Goal: Information Seeking & Learning: Learn about a topic

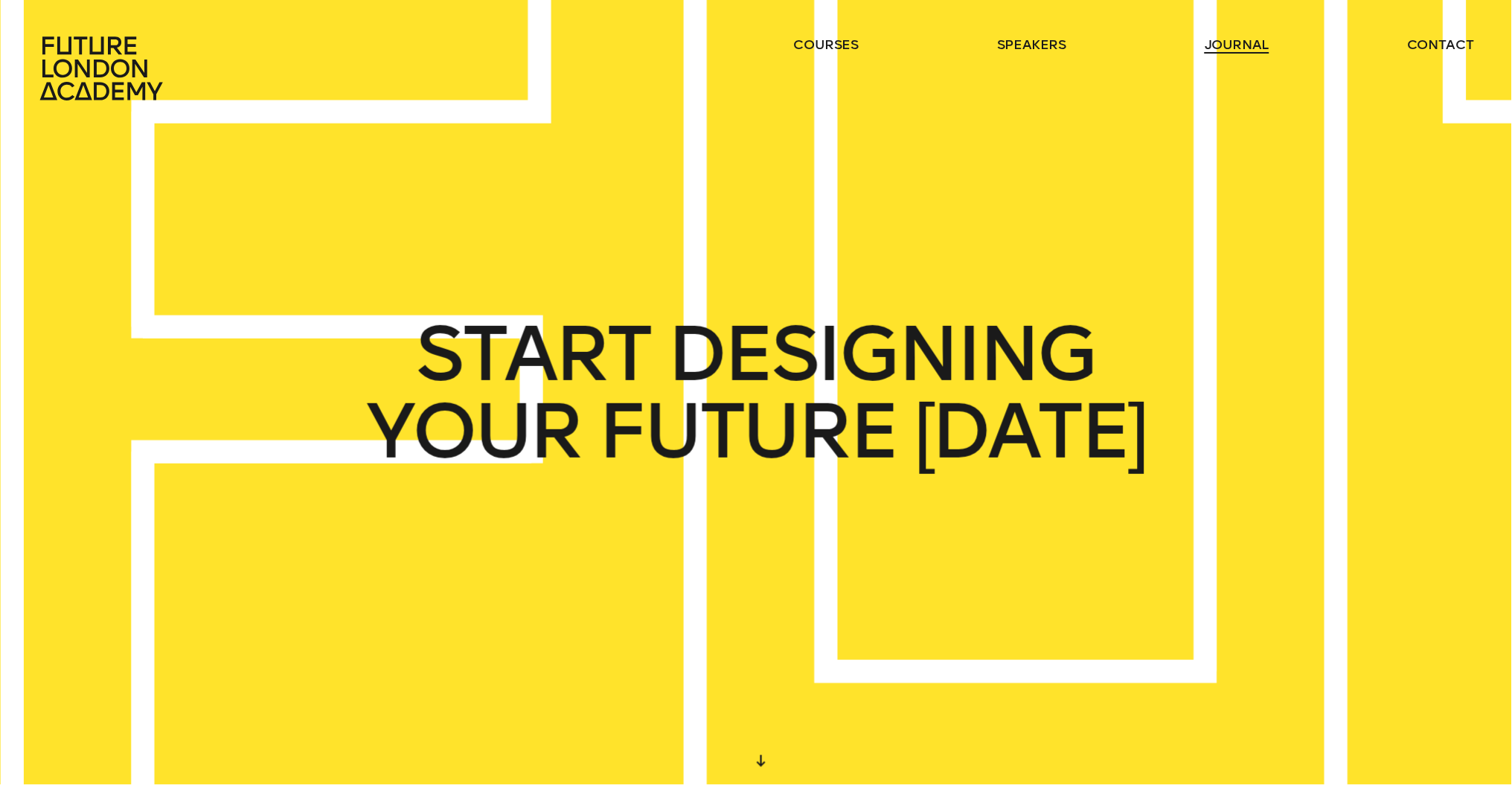
click at [1243, 42] on link "journal" at bounding box center [1237, 45] width 64 height 18
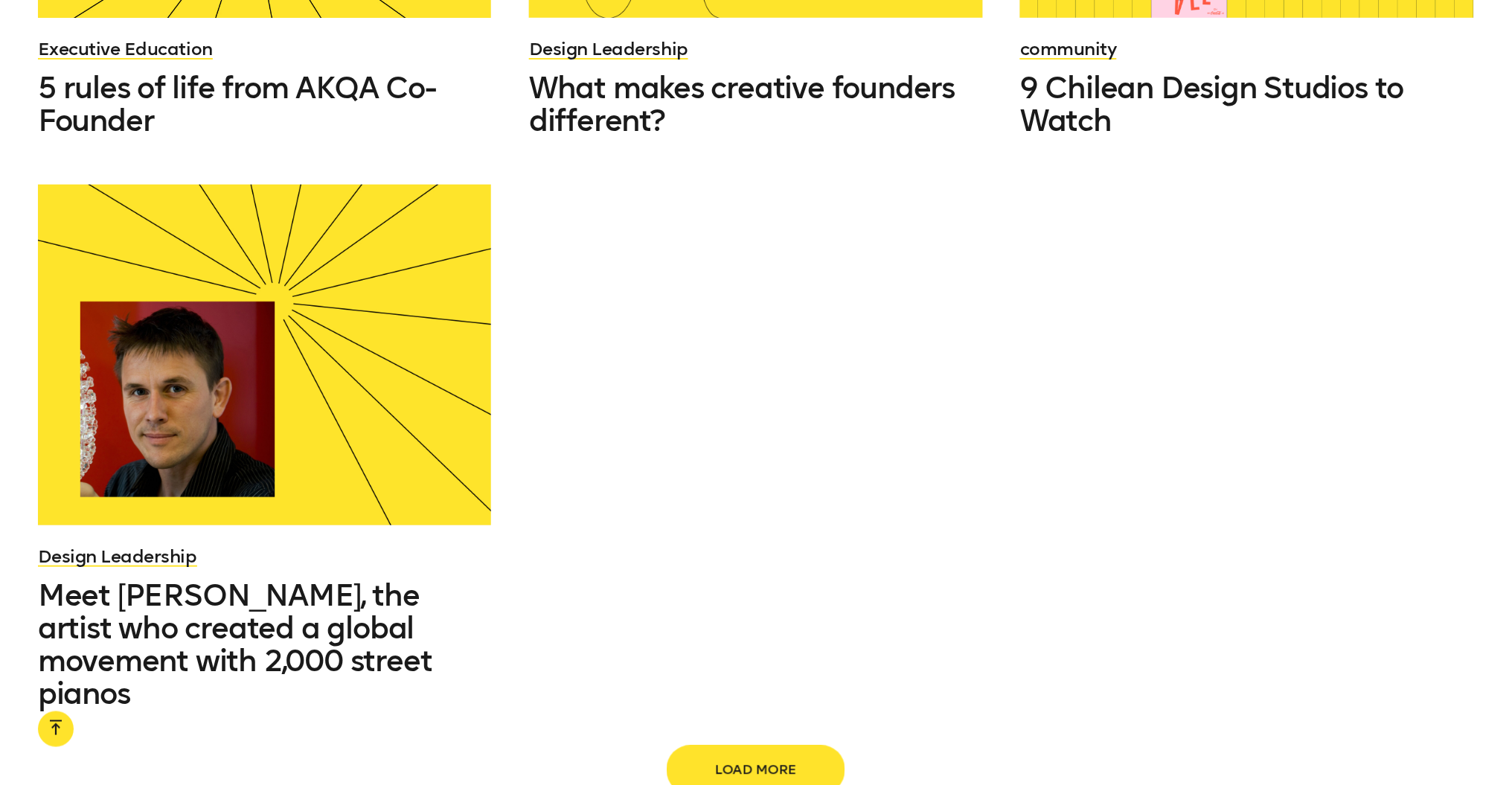
scroll to position [2434, 0]
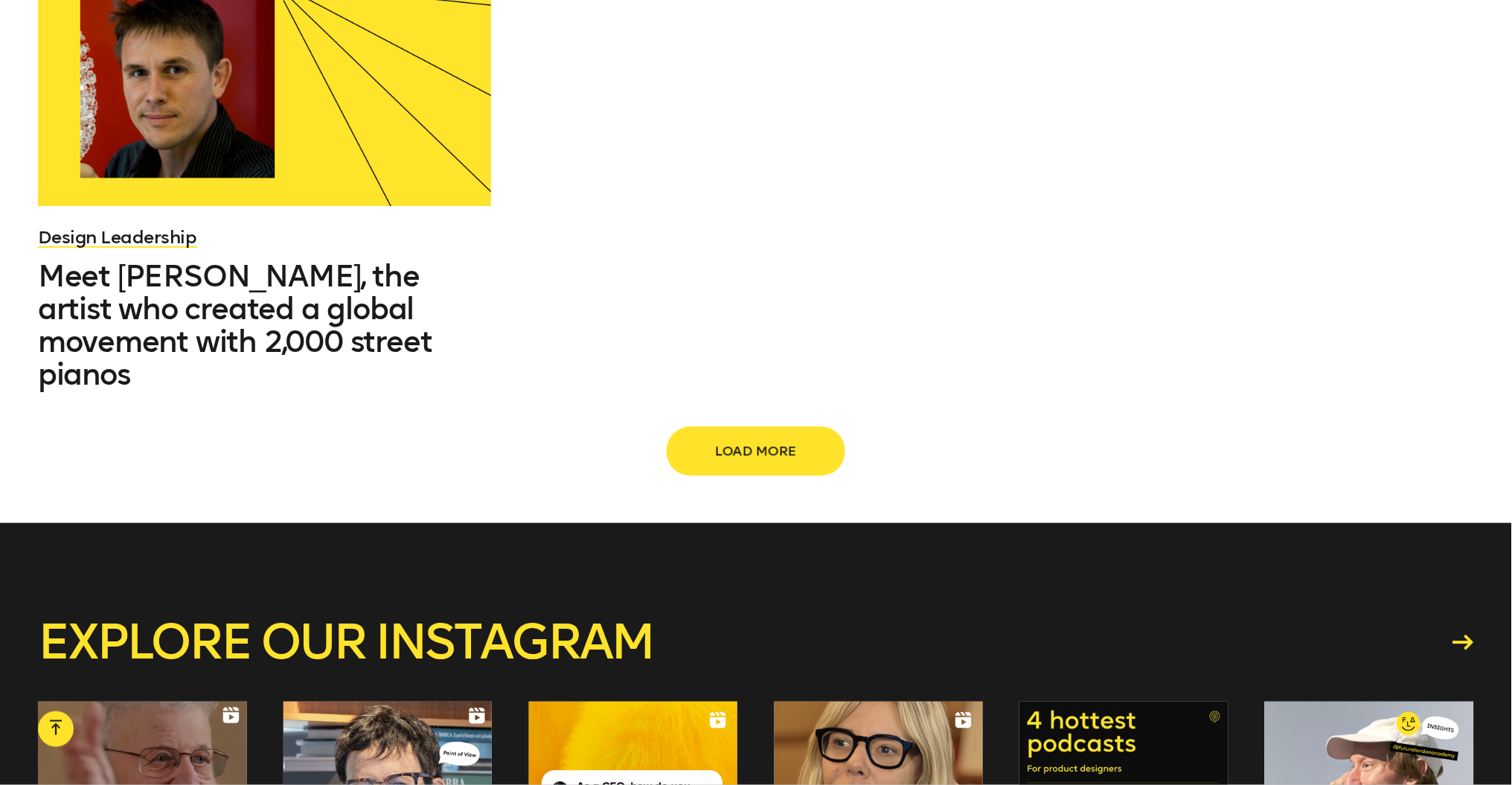
click at [761, 437] on span "Load more" at bounding box center [756, 450] width 131 height 28
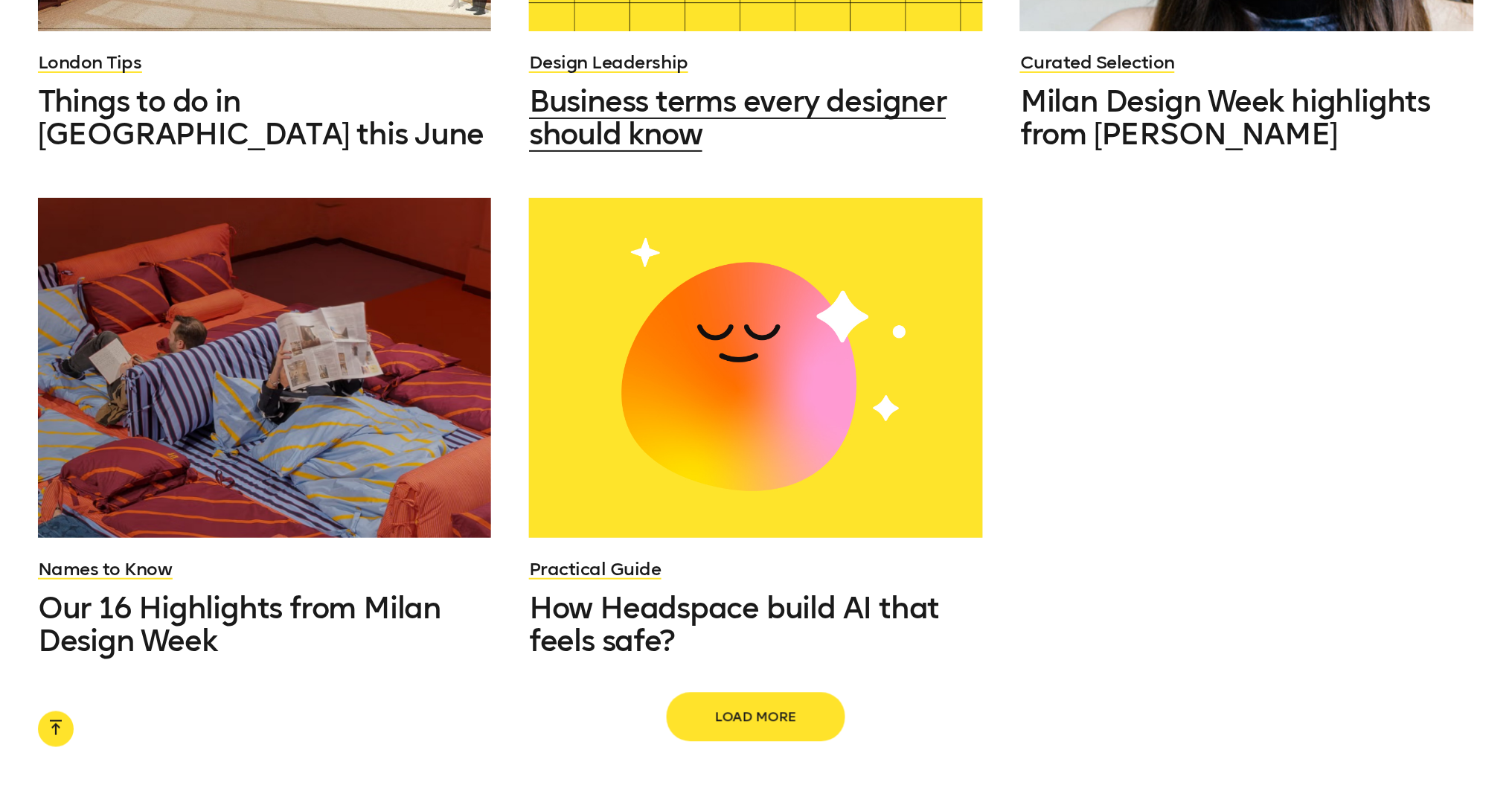
scroll to position [3709, 0]
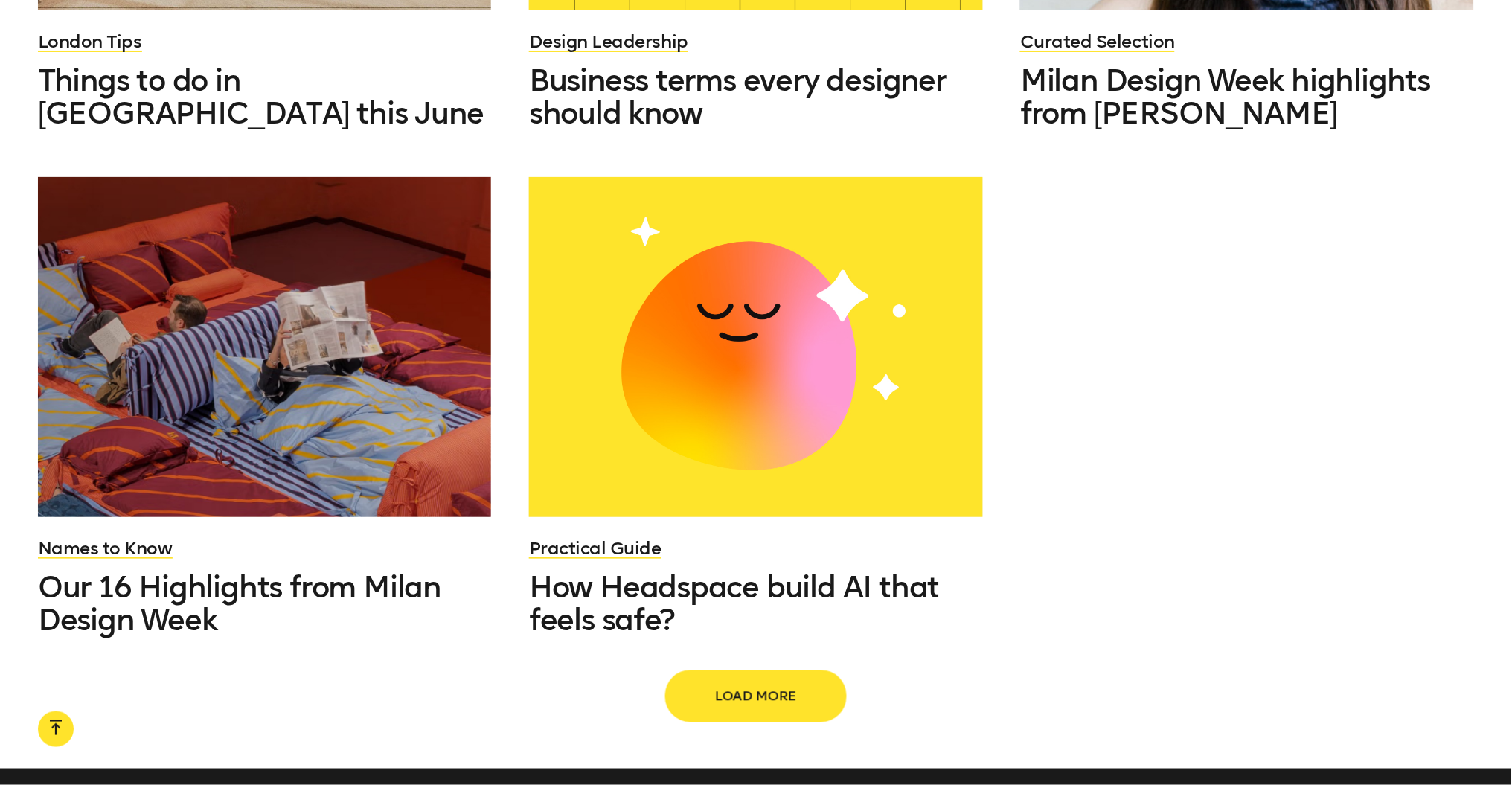
click at [746, 682] on span "Load more" at bounding box center [756, 696] width 131 height 28
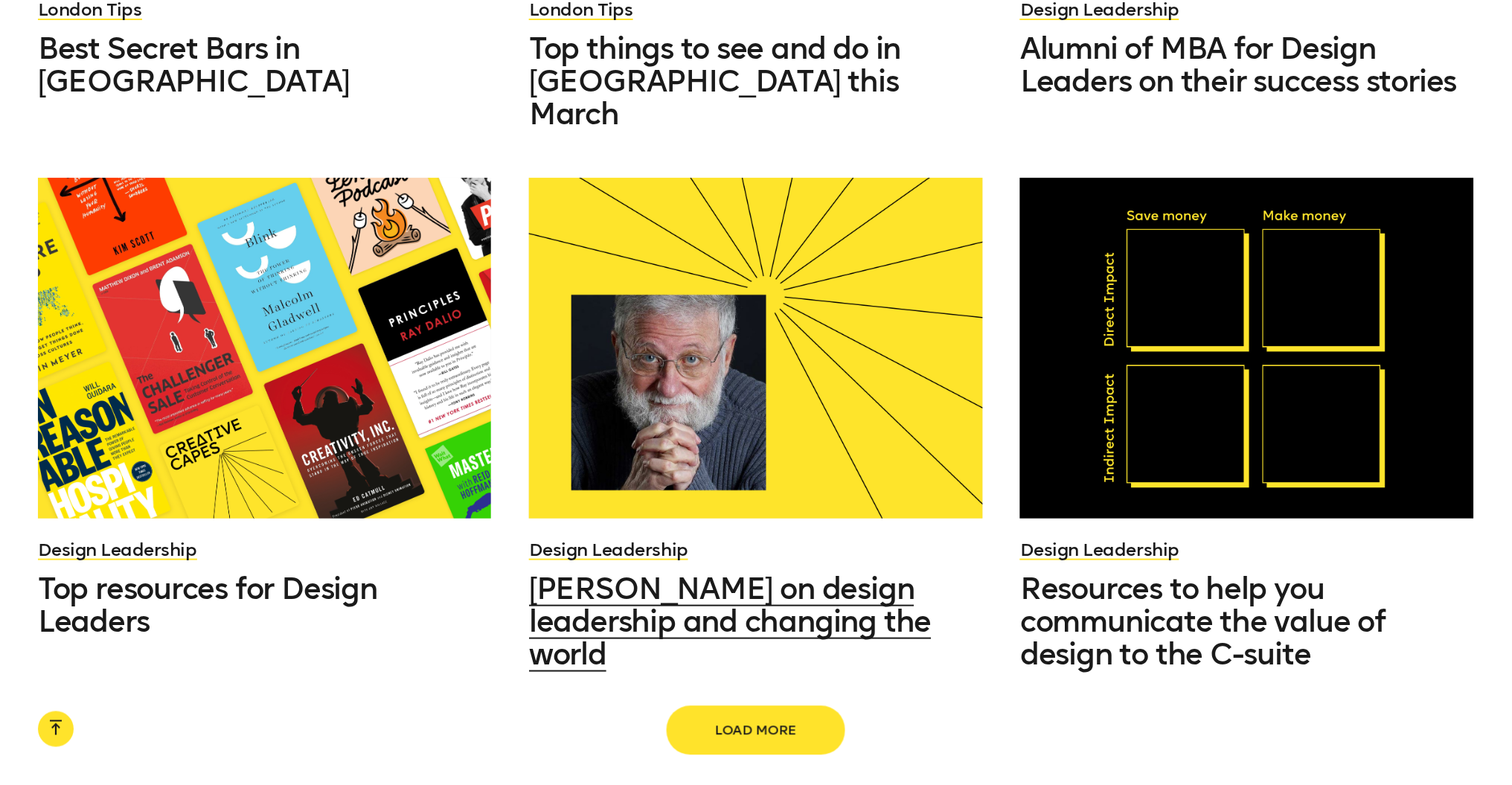
scroll to position [5299, 0]
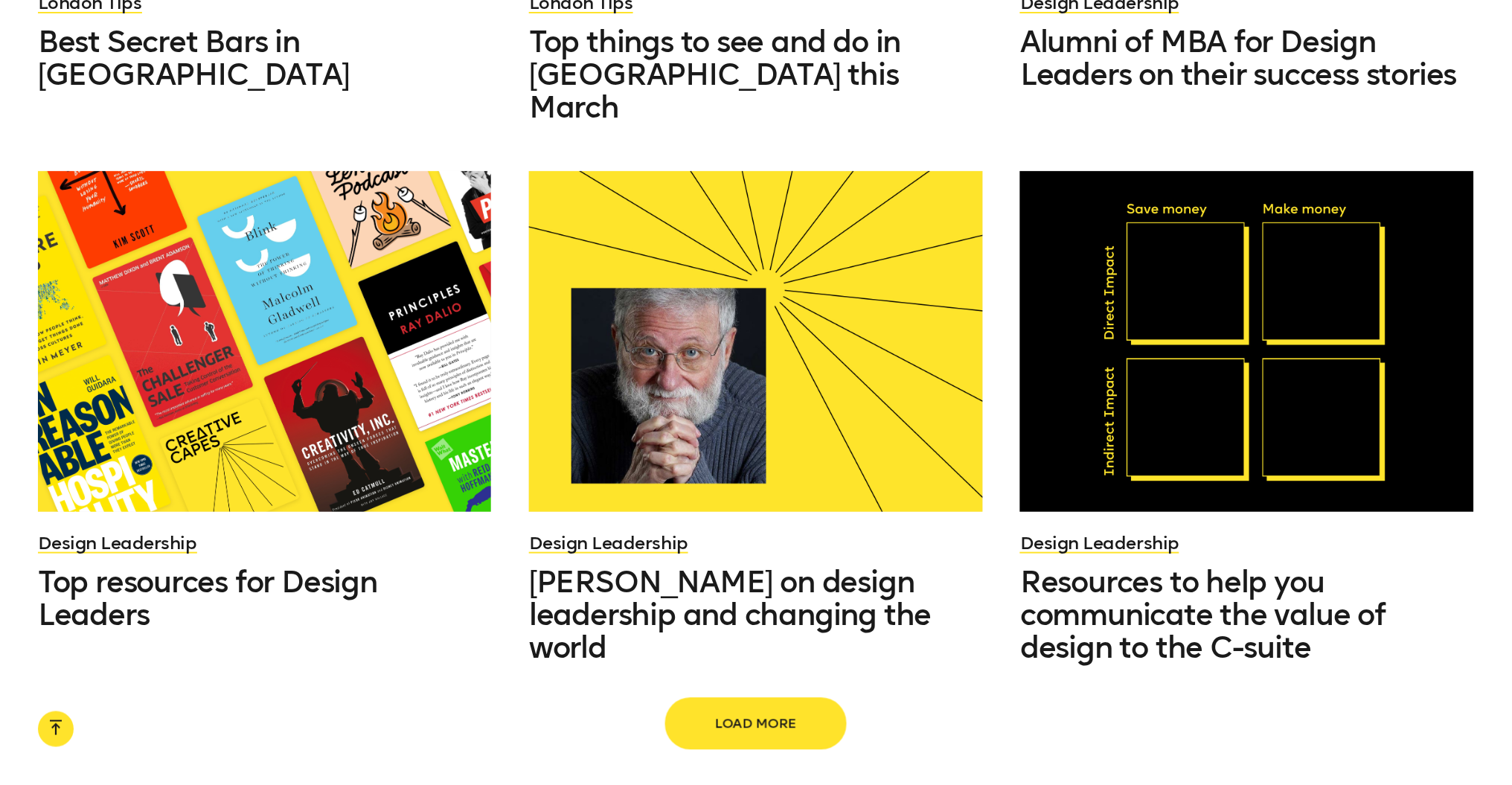
click at [743, 710] on span "Load more" at bounding box center [756, 723] width 131 height 28
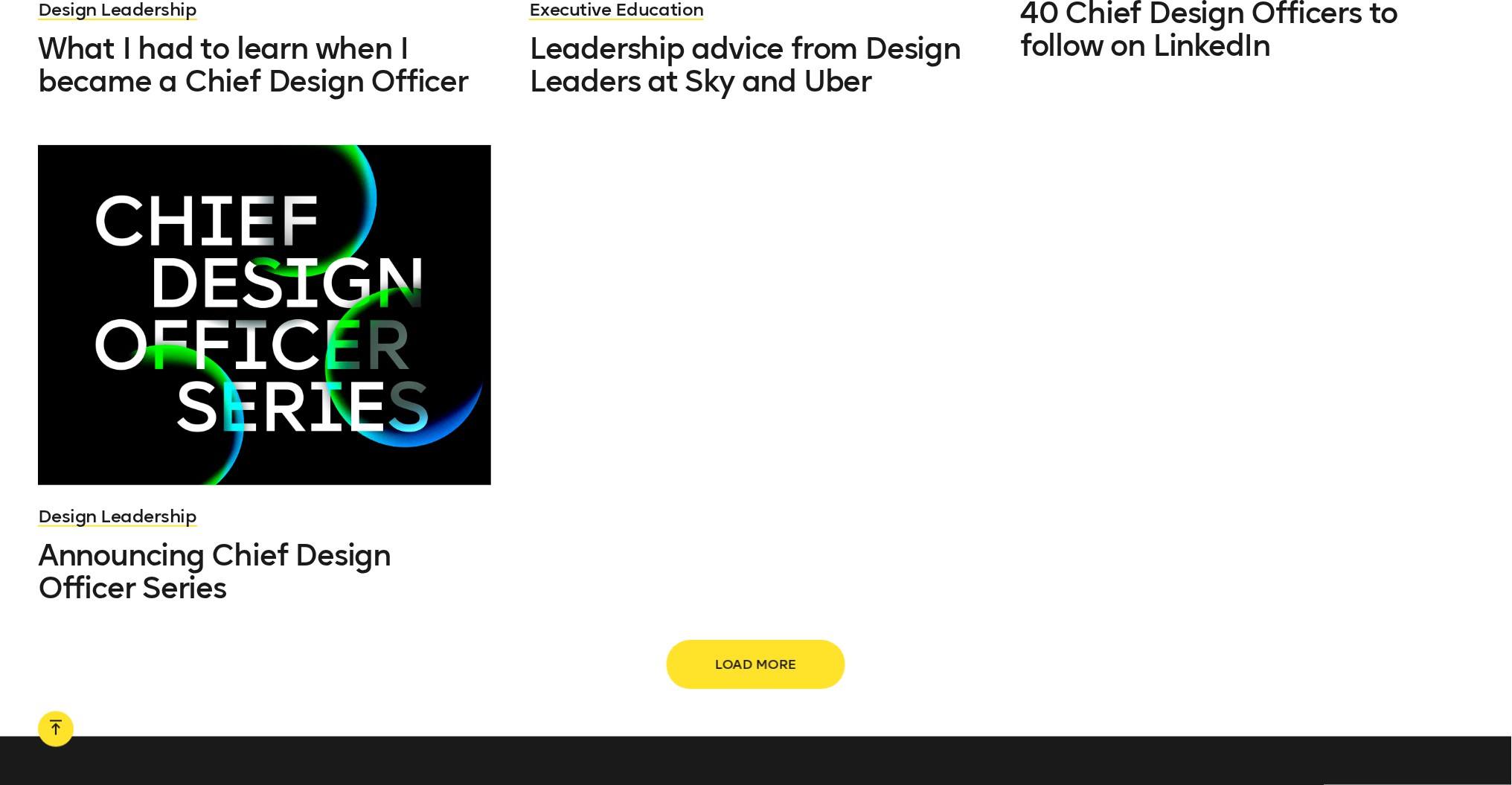
scroll to position [7539, 0]
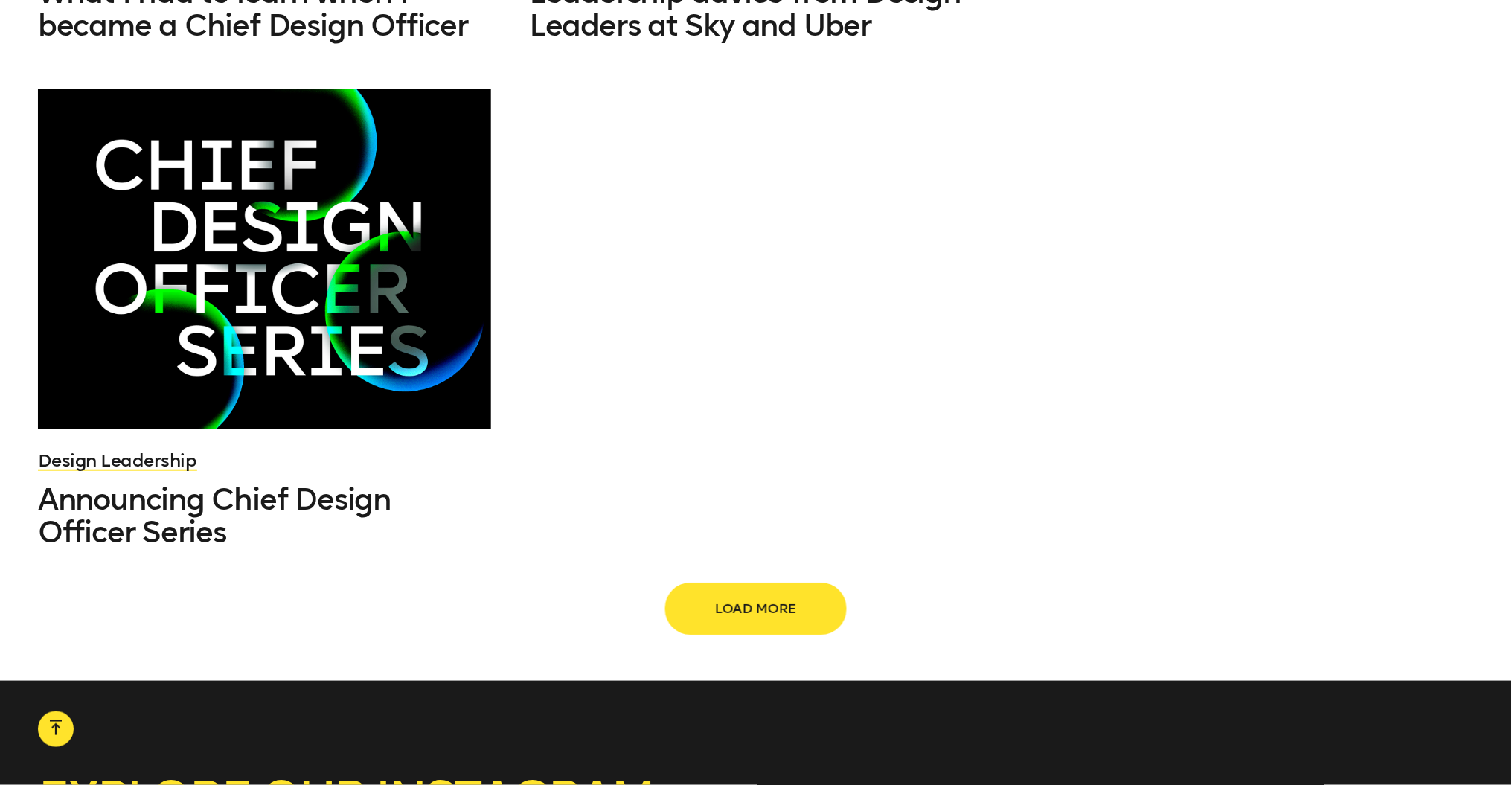
click at [746, 595] on span "Load more" at bounding box center [756, 608] width 131 height 28
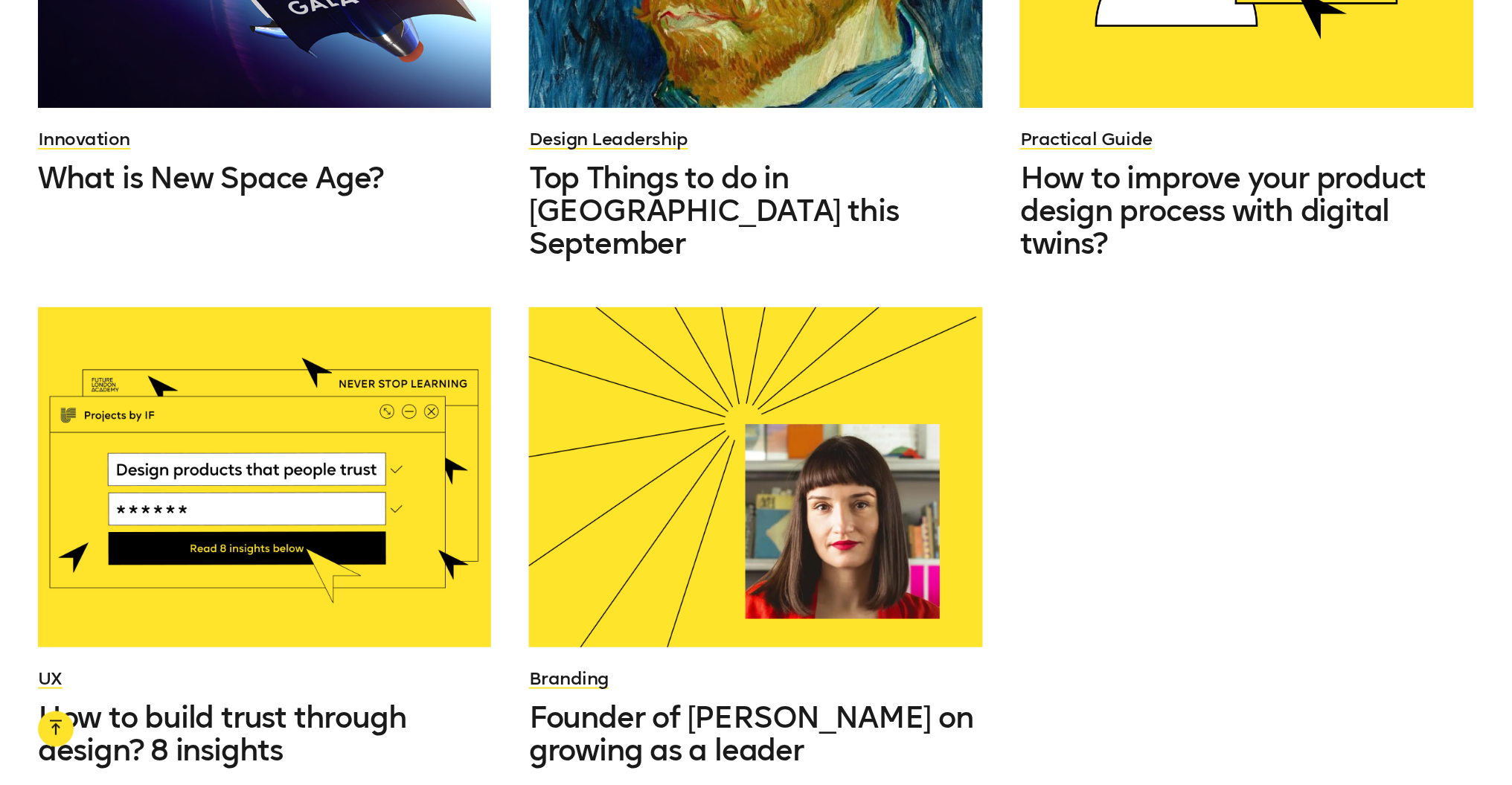
scroll to position [8934, 0]
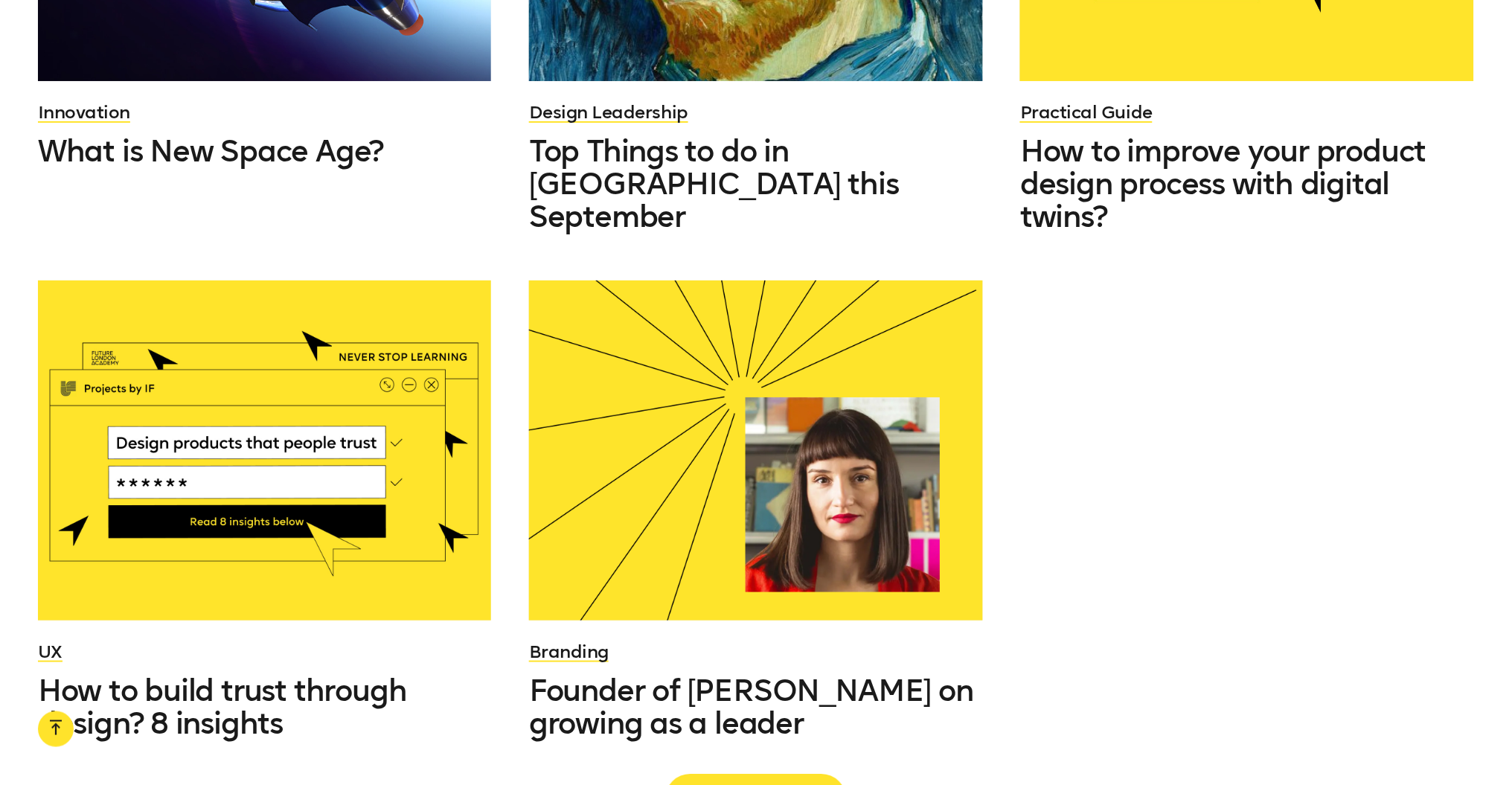
click at [733, 784] on span "Load more" at bounding box center [756, 800] width 131 height 28
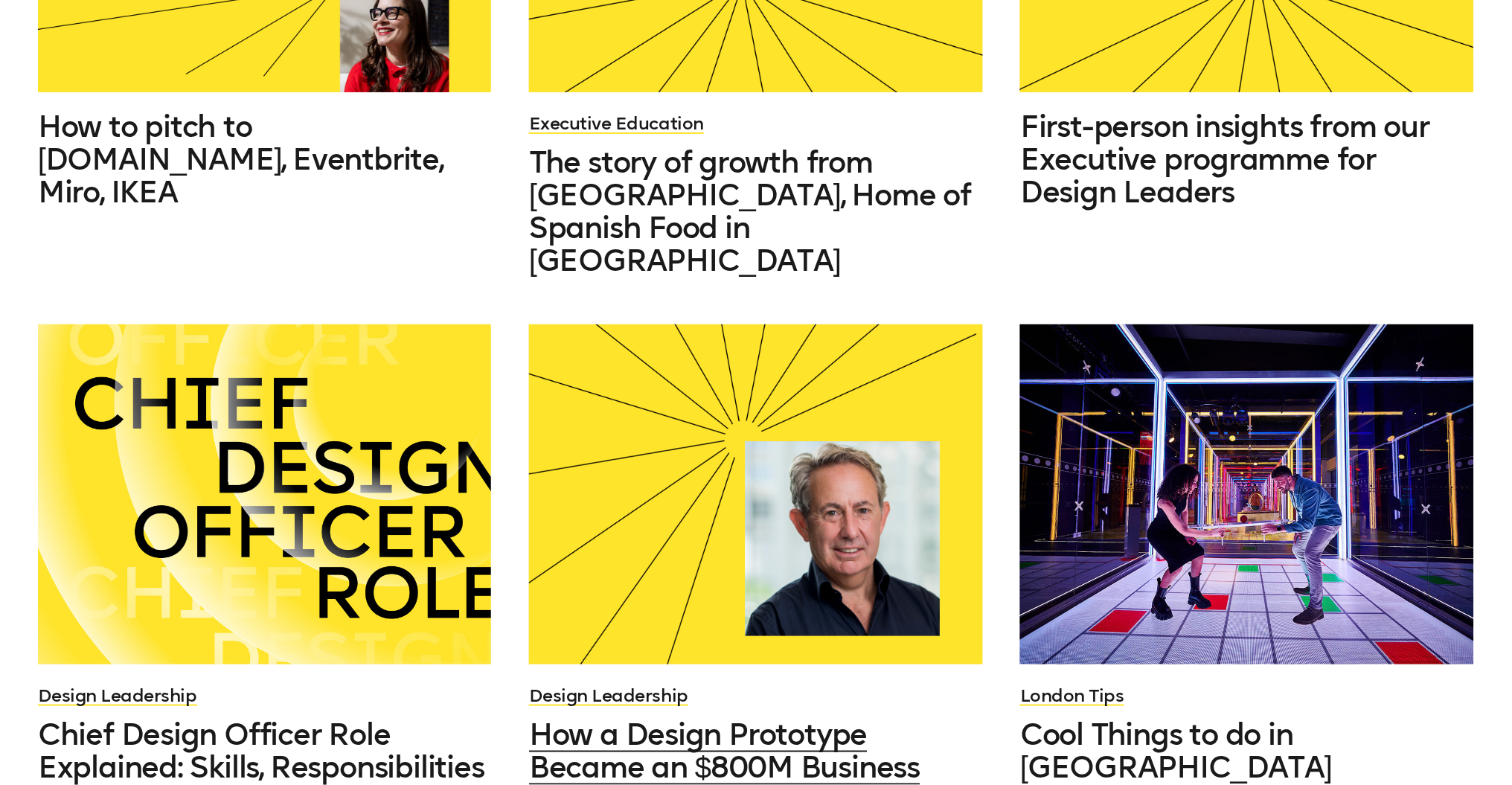
scroll to position [1044, 0]
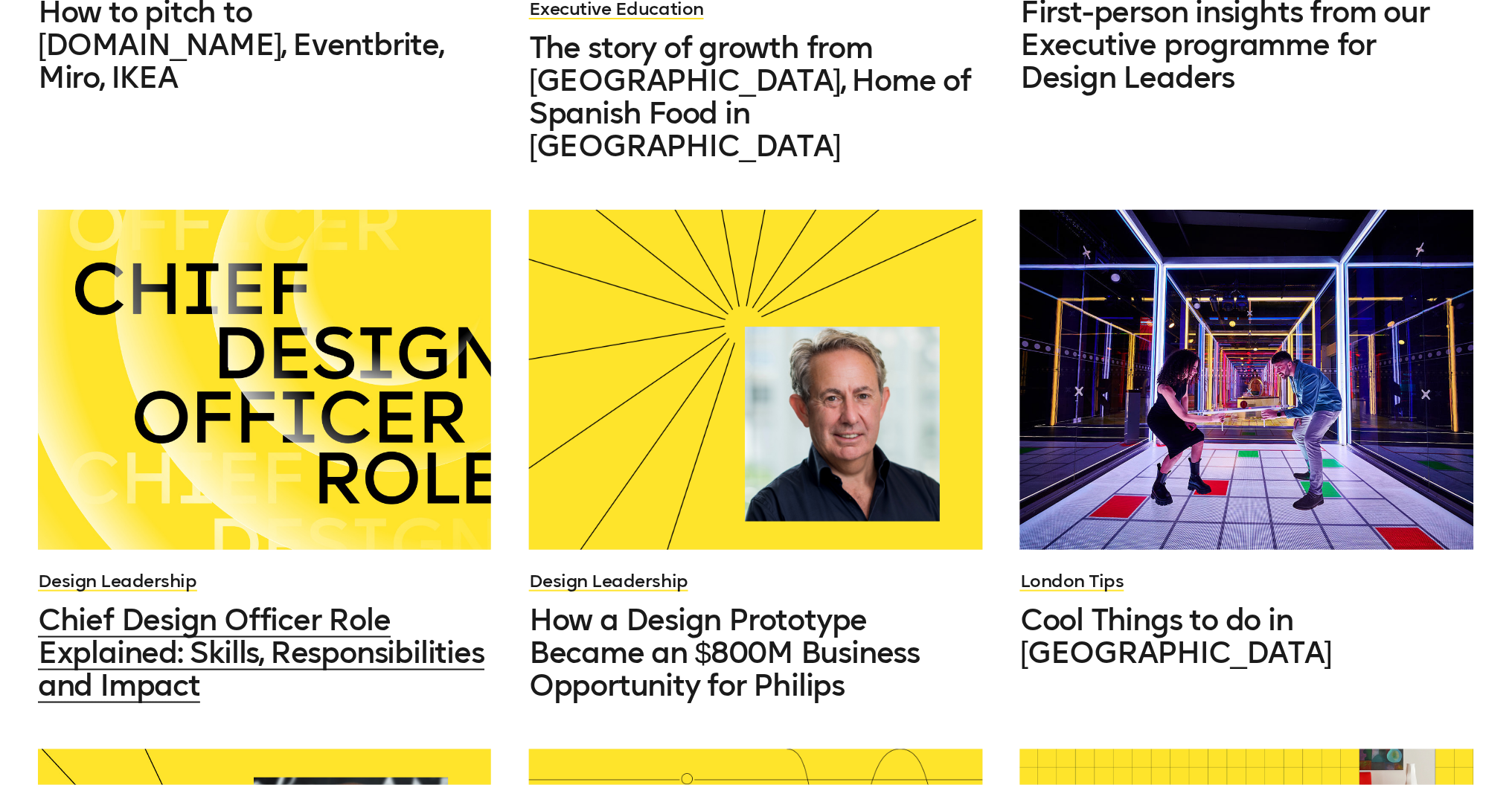
click at [215, 504] on div at bounding box center [264, 380] width 454 height 340
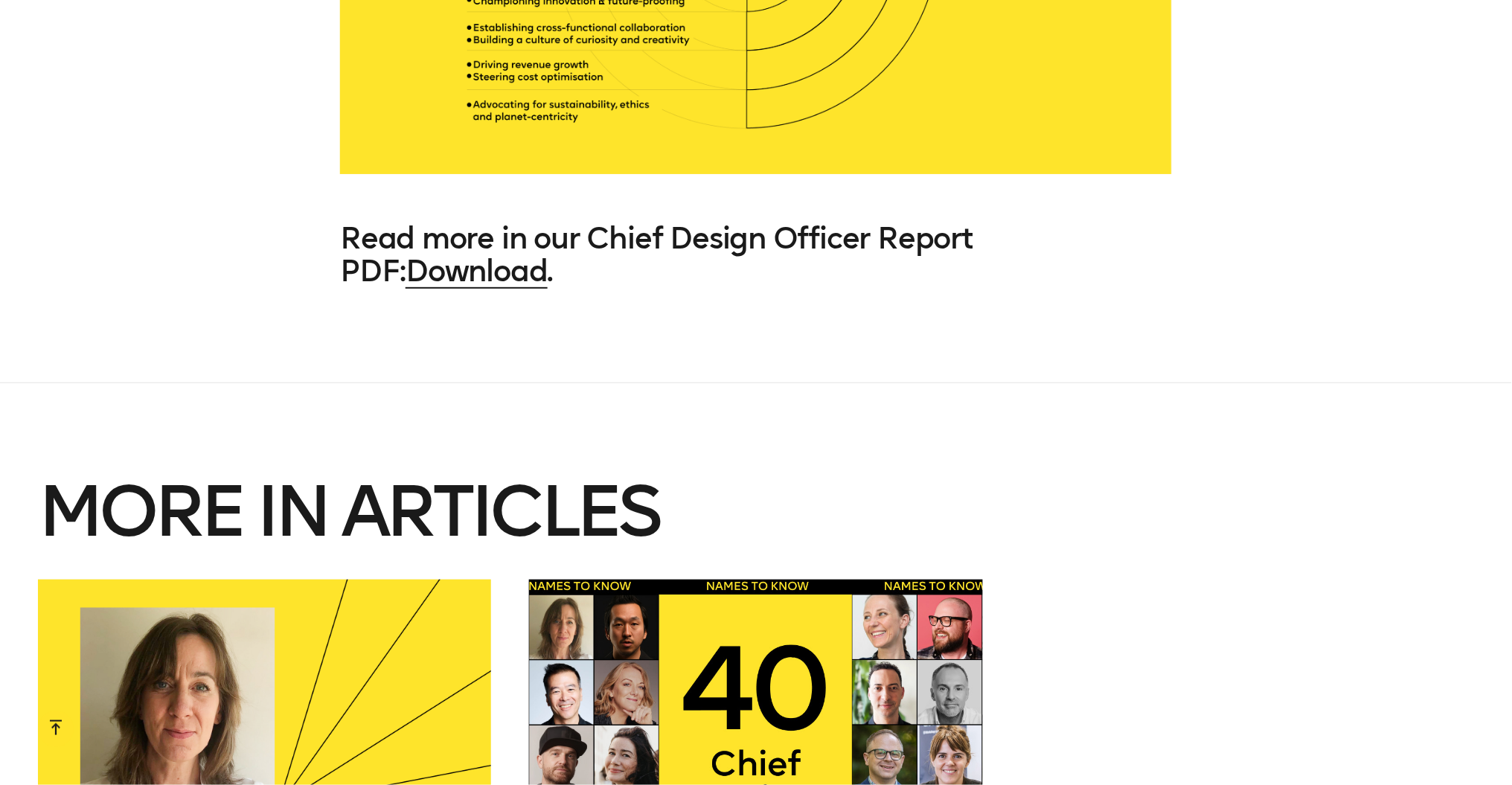
scroll to position [10178, 0]
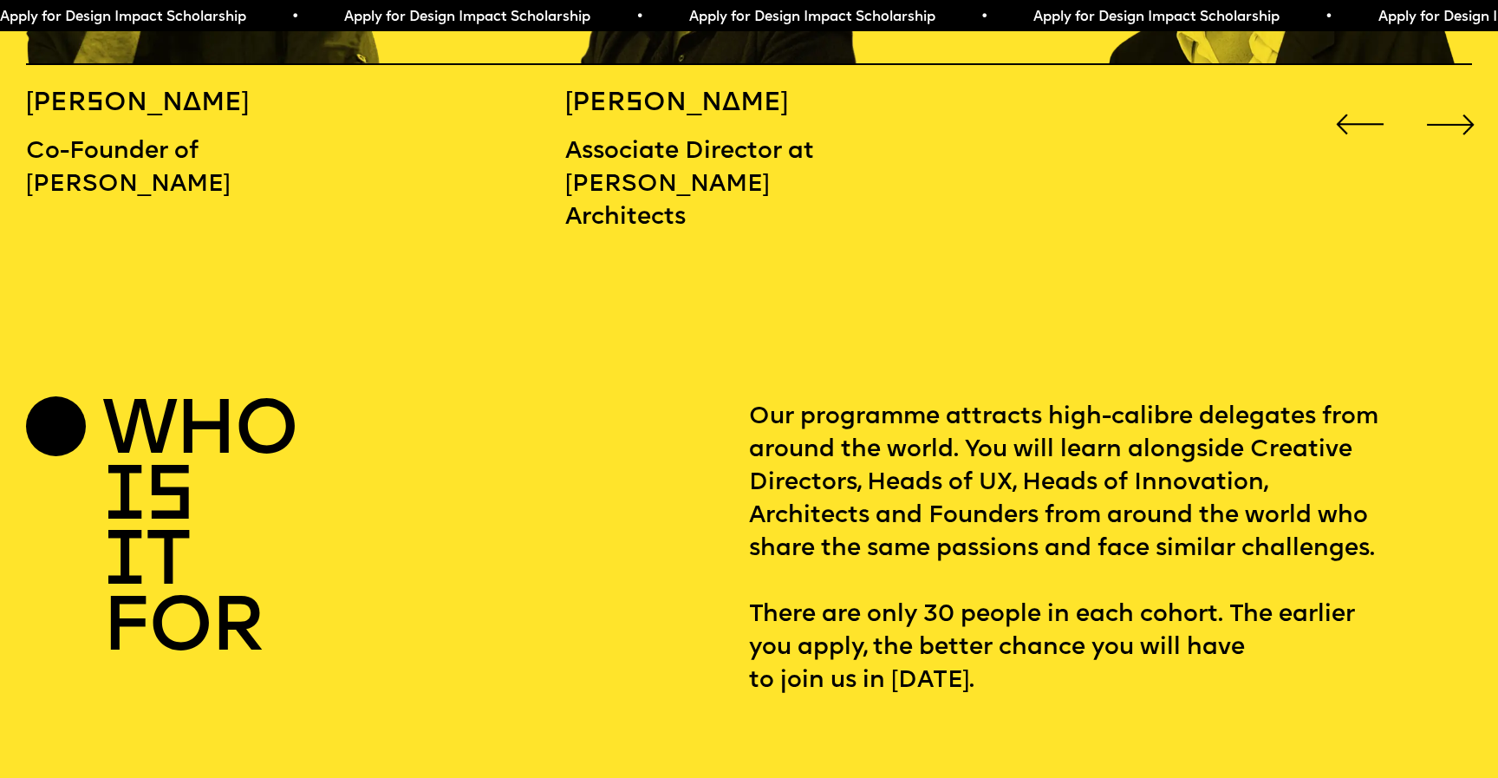
scroll to position [2745, 0]
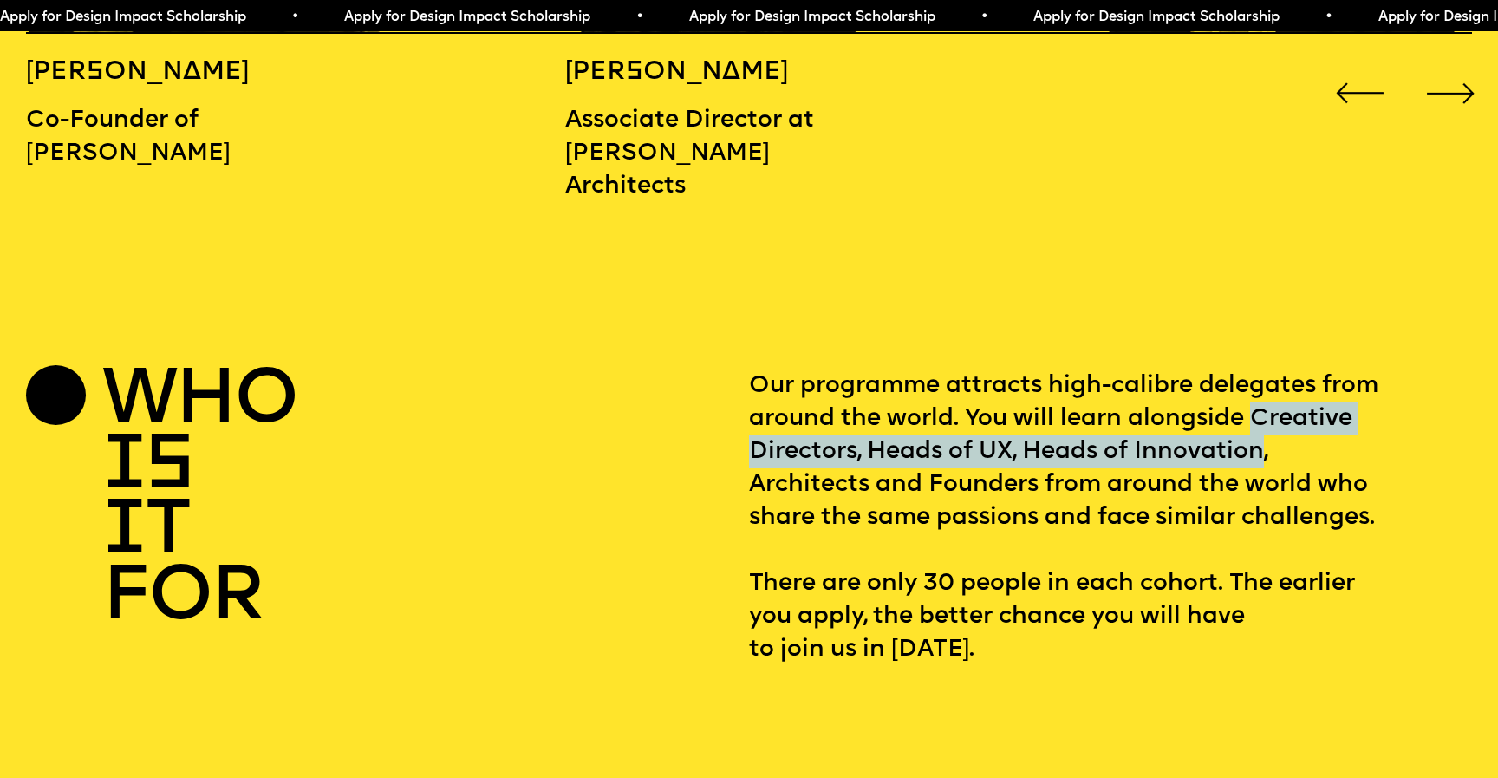
drag, startPoint x: 1251, startPoint y: 385, endPoint x: 1261, endPoint y: 406, distance: 22.9
click at [1261, 406] on p "Our programme attracts high-calibre delegates from around the world. You will l…" at bounding box center [1110, 517] width 723 height 297
copy p "Creative Directors, Heads of UX, Heads of Innovation"
